Goal: Task Accomplishment & Management: Manage account settings

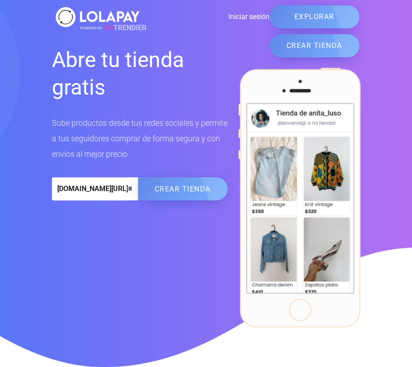
click at [249, 17] on link "Iniciar sesión" at bounding box center [206, 17] width 128 height 11
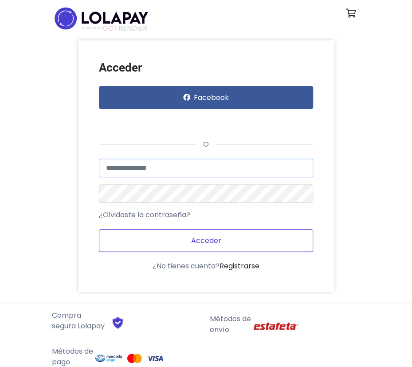
type input "**********"
click at [184, 244] on button "Acceder" at bounding box center [206, 240] width 215 height 23
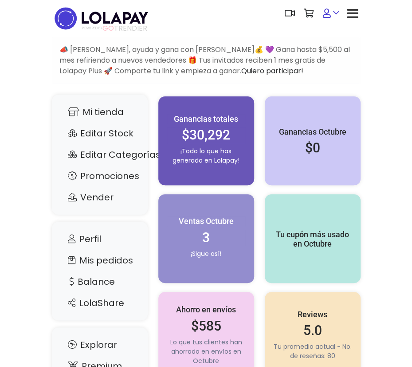
click at [336, 15] on link at bounding box center [331, 13] width 25 height 27
click at [111, 262] on link "Mis pedidos" at bounding box center [100, 260] width 78 height 17
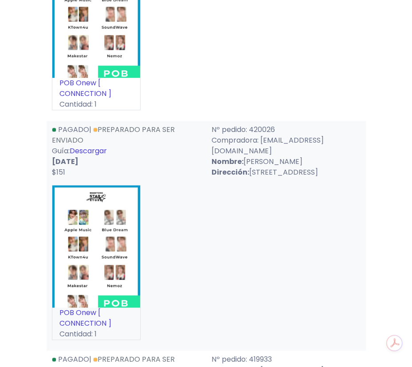
scroll to position [248, 0]
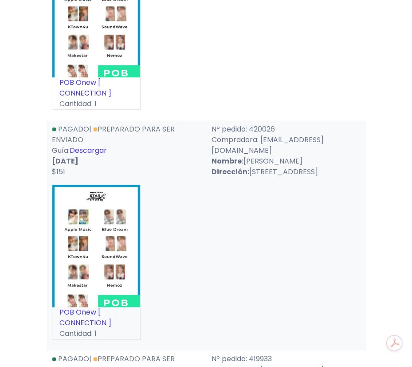
click at [101, 145] on link "Descargar" at bounding box center [88, 150] width 37 height 10
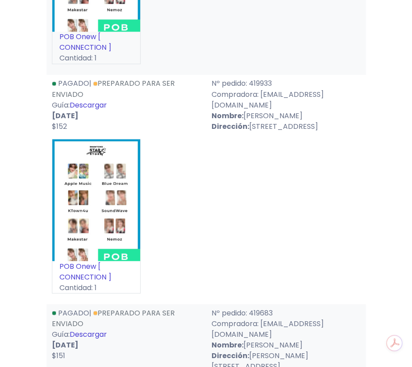
scroll to position [523, 0]
click at [100, 109] on link "Descargar" at bounding box center [88, 104] width 37 height 10
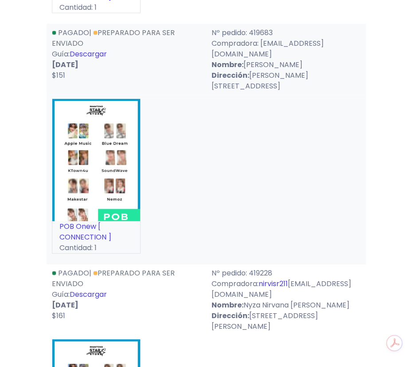
scroll to position [803, 0]
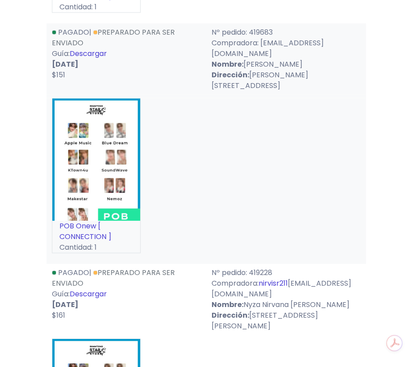
click at [103, 59] on link "Descargar" at bounding box center [88, 53] width 37 height 10
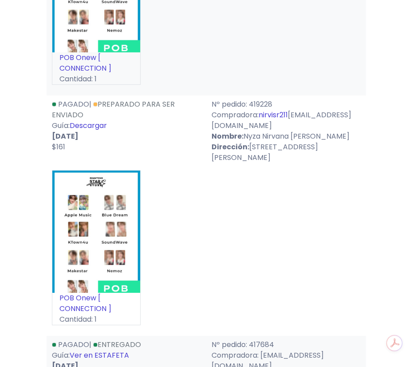
scroll to position [974, 0]
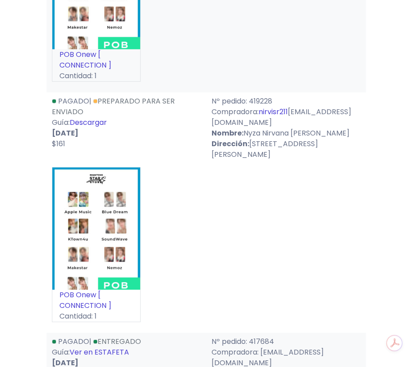
click at [101, 127] on link "Descargar" at bounding box center [88, 122] width 37 height 10
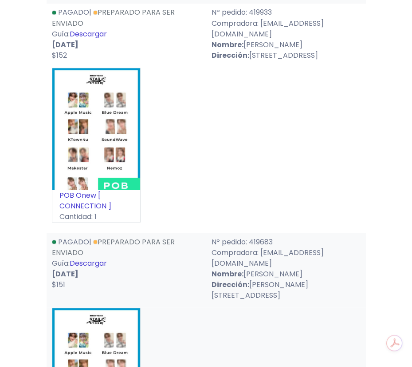
scroll to position [594, 0]
